Goal: Transaction & Acquisition: Subscribe to service/newsletter

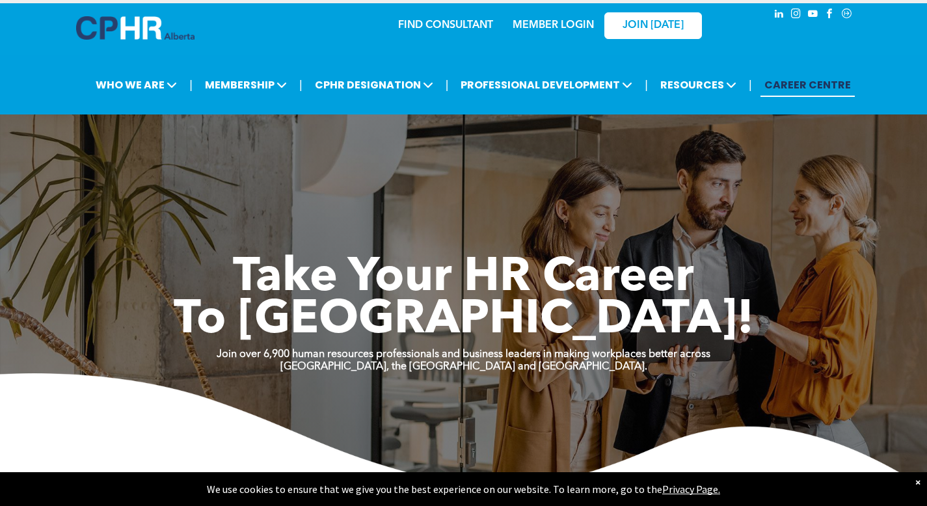
scroll to position [4, 0]
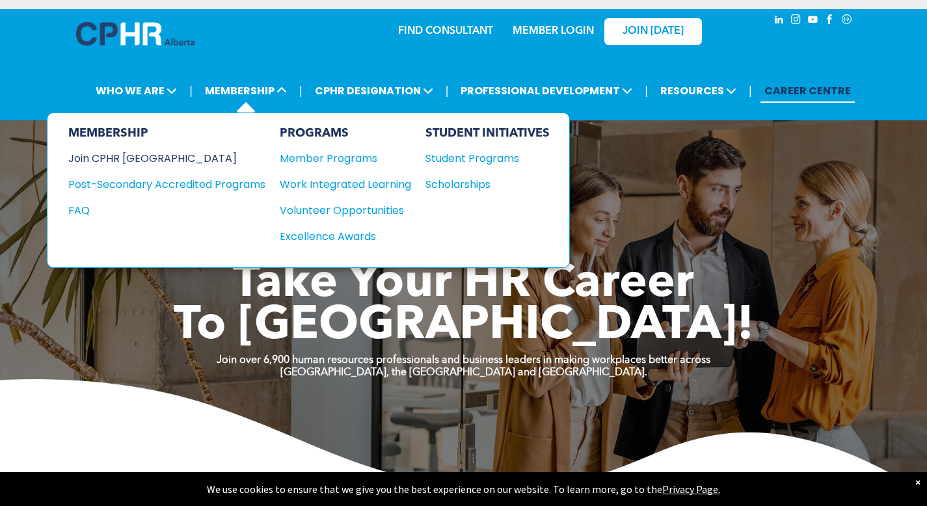
click at [146, 150] on div "Join CPHR [GEOGRAPHIC_DATA]" at bounding box center [157, 158] width 178 height 16
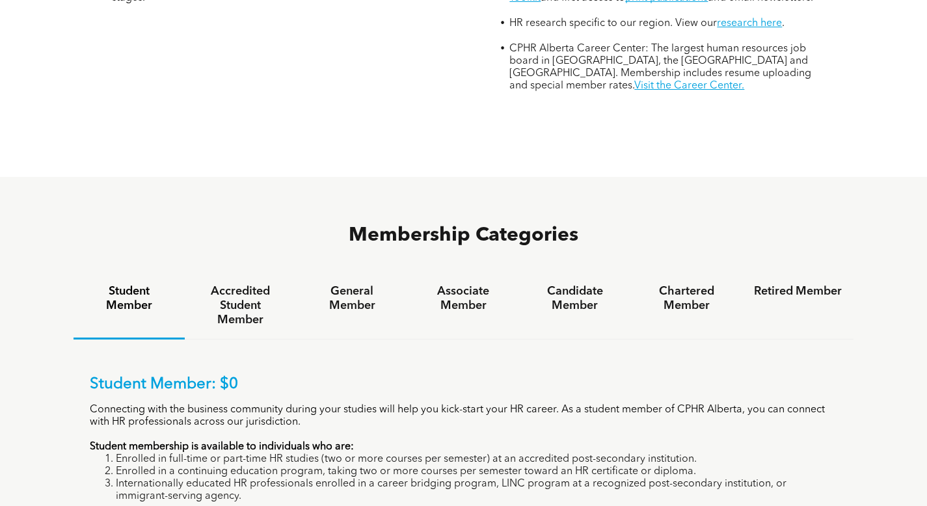
scroll to position [671, 0]
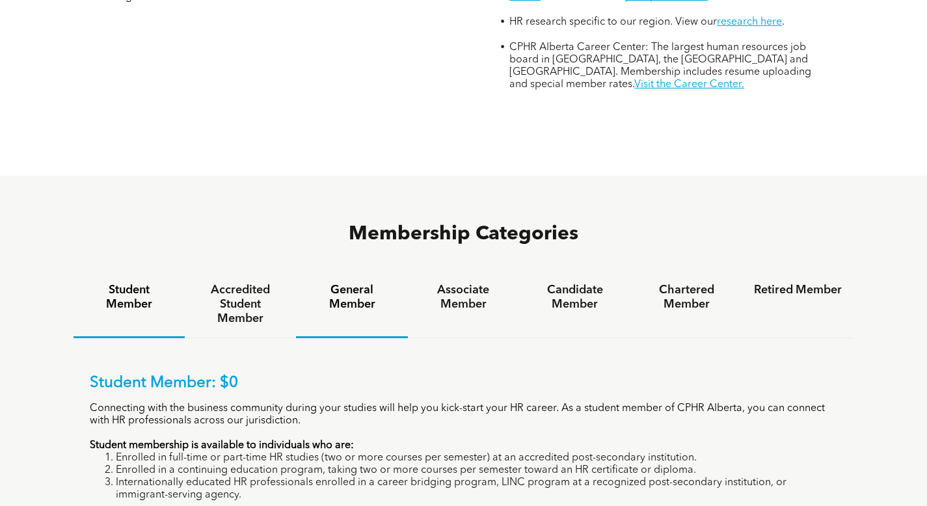
click at [324, 271] on div "General Member" at bounding box center [351, 304] width 111 height 67
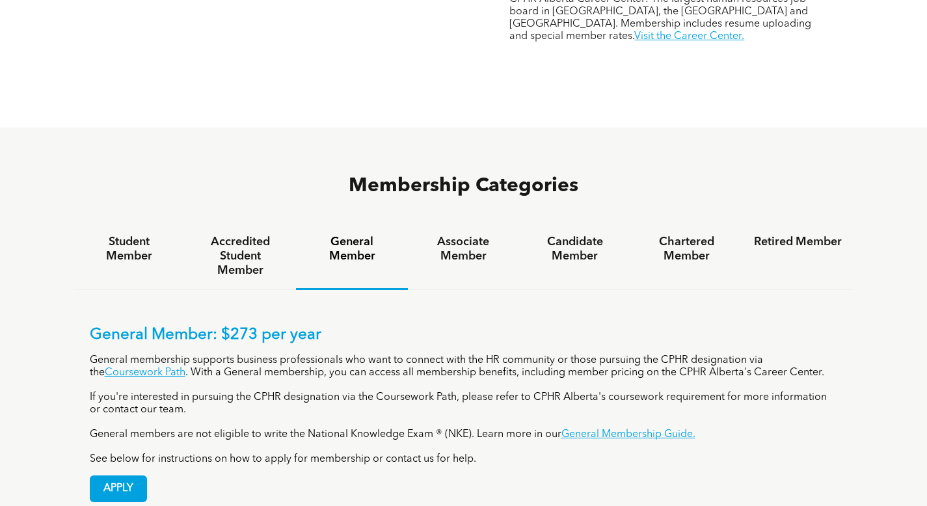
scroll to position [723, 0]
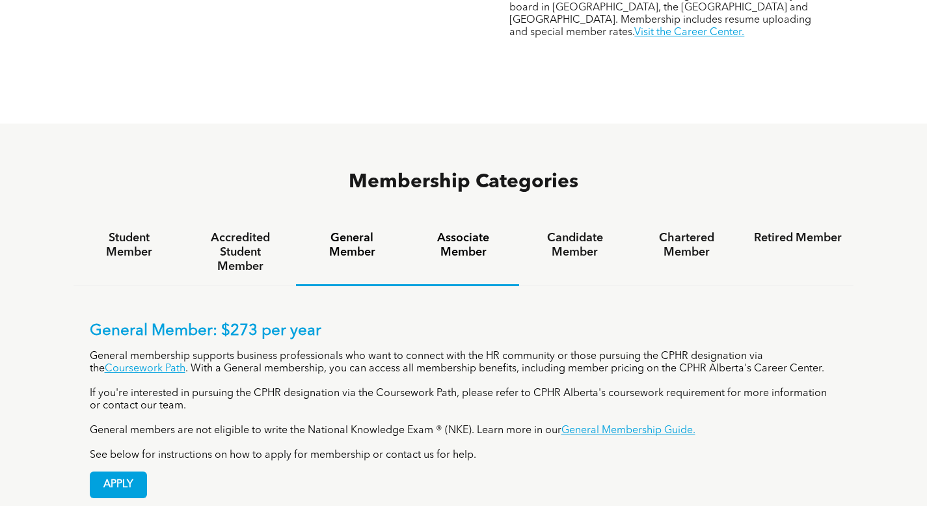
click at [461, 219] on div "Associate Member" at bounding box center [463, 252] width 111 height 67
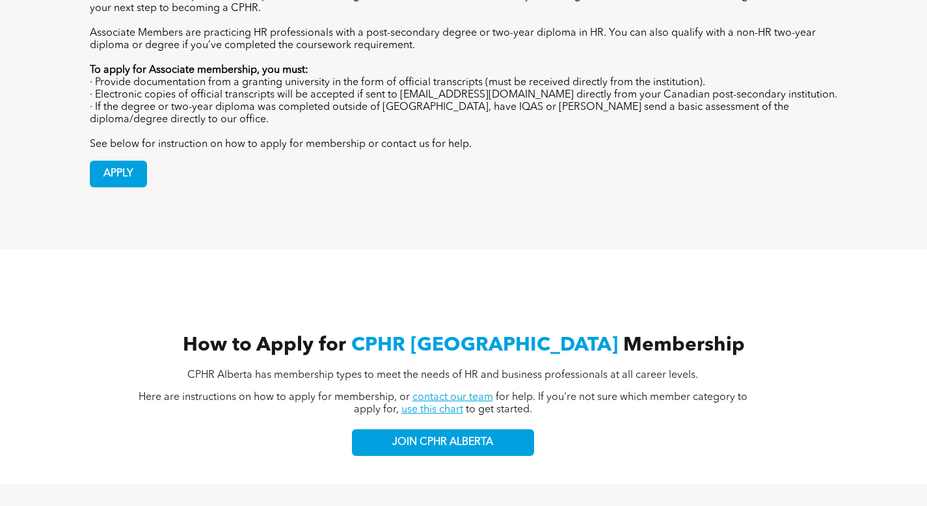
scroll to position [1084, 0]
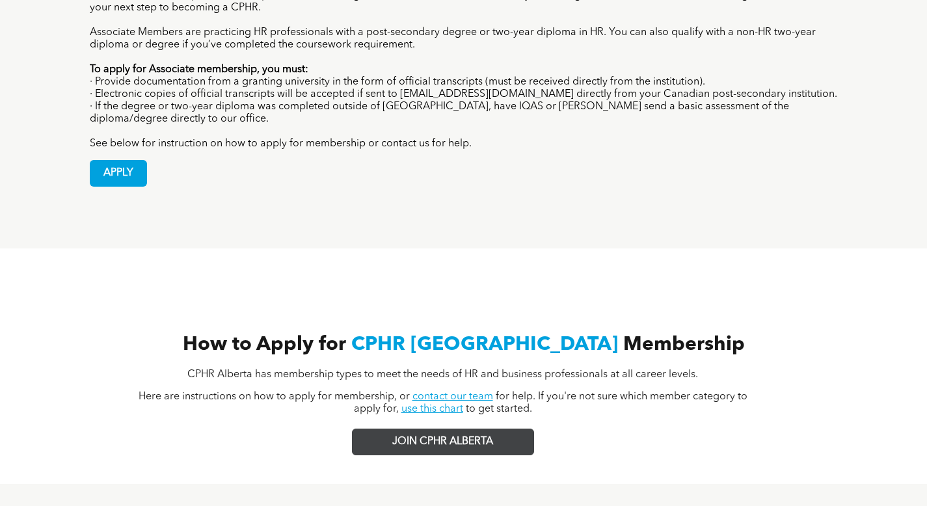
click at [414, 436] on span "JOIN CPHR ALBERTA" at bounding box center [442, 442] width 101 height 12
click at [470, 436] on span "JOIN CPHR ALBERTA" at bounding box center [442, 442] width 101 height 12
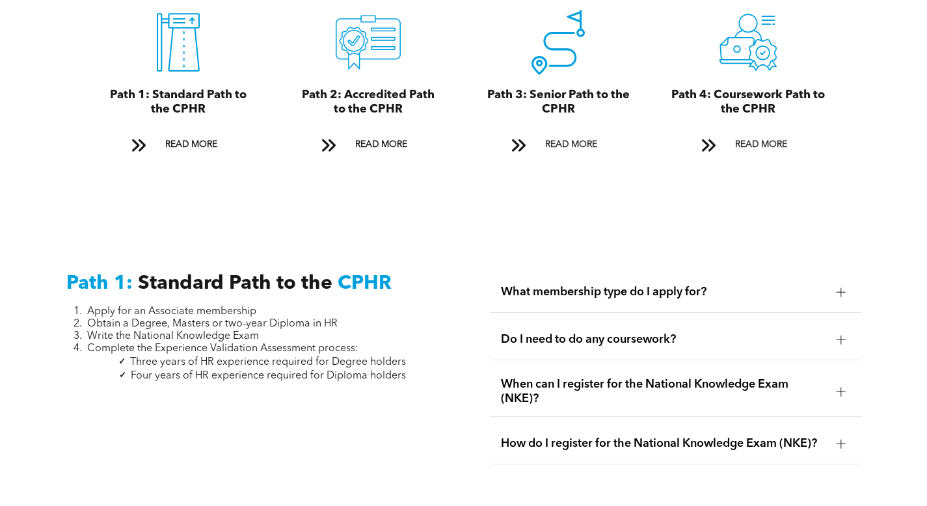
scroll to position [1526, 0]
click at [611, 284] on span "What membership type do I apply for?" at bounding box center [663, 291] width 325 height 14
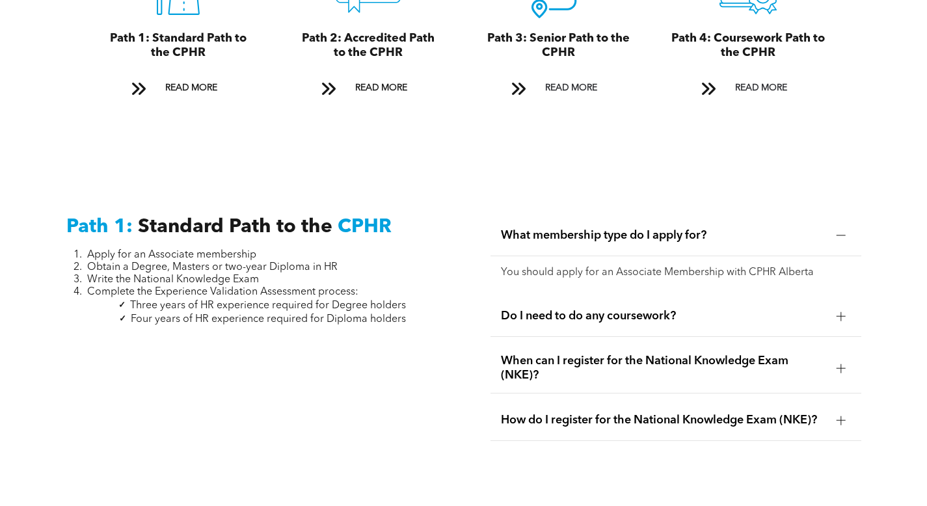
scroll to position [1584, 0]
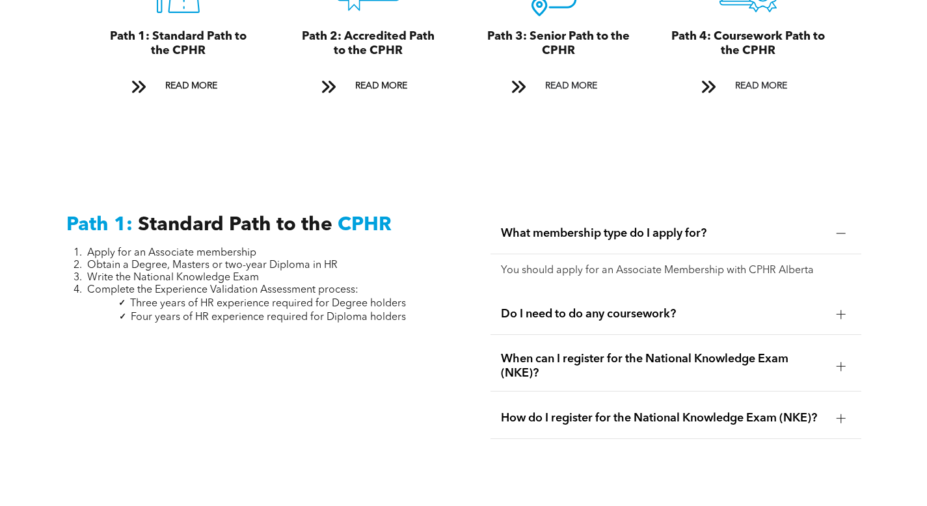
click at [605, 297] on div "Do I need to do any coursework?" at bounding box center [675, 314] width 371 height 41
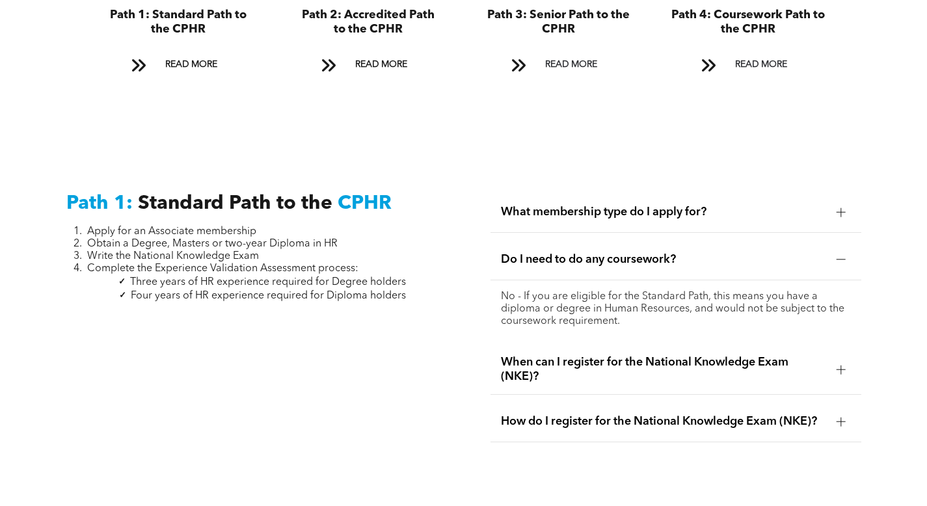
scroll to position [1611, 0]
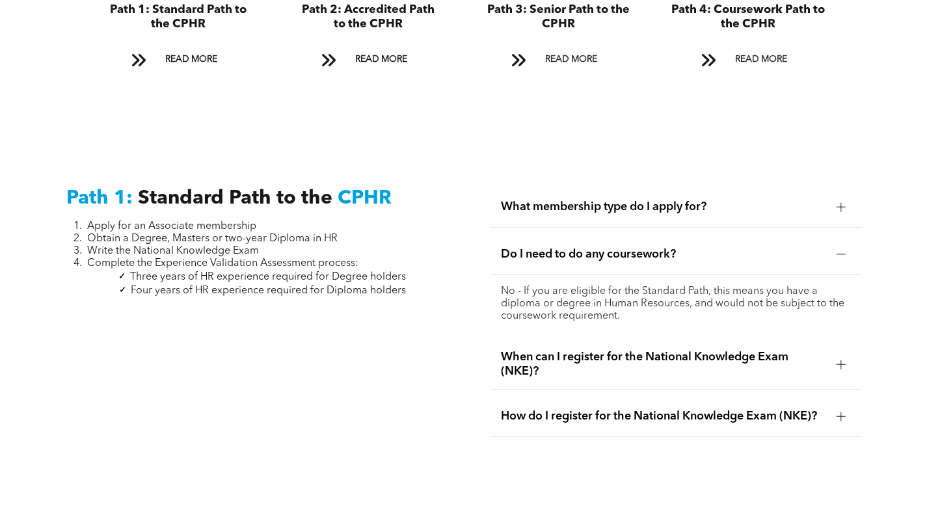
click at [613, 350] on span "When can I register for the National Knowledge Exam (NKE)?" at bounding box center [663, 364] width 325 height 29
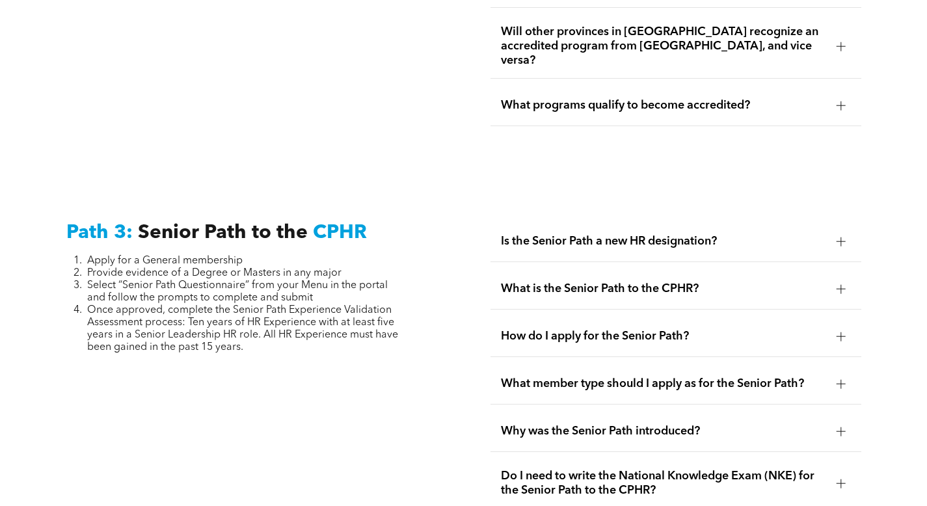
scroll to position [3142, 0]
